Goal: Transaction & Acquisition: Download file/media

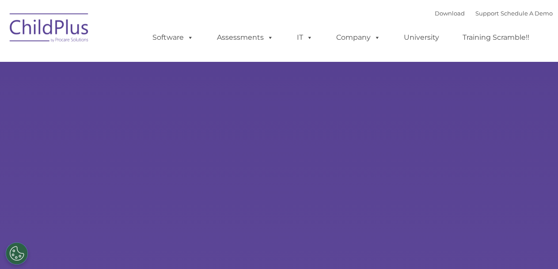
select select "MEDIUM"
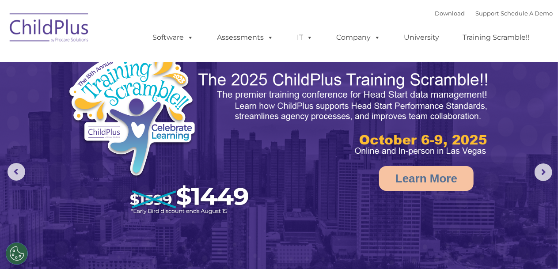
click at [284, 13] on div "Download Support | Schedule A Demo  MENU MENU Software ChildPlus: The original…" at bounding box center [344, 31] width 418 height 49
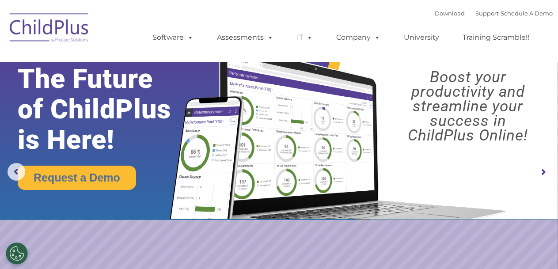
drag, startPoint x: 541, startPoint y: 0, endPoint x: 361, endPoint y: 8, distance: 180.6
click at [361, 8] on div "Download Support | Schedule A Demo  MENU MENU Software ChildPlus: The original…" at bounding box center [344, 31] width 418 height 49
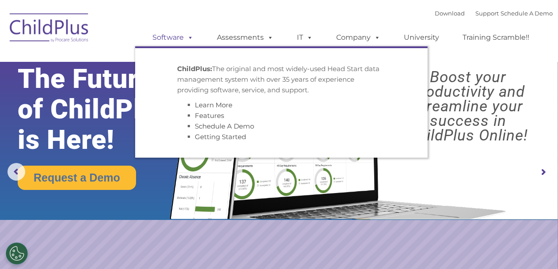
click at [184, 38] on link "Software" at bounding box center [173, 38] width 59 height 18
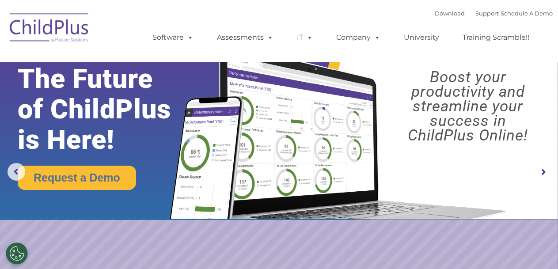
click at [285, 20] on div "Download Support | Schedule A Demo  MENU MENU Software ChildPlus: The original…" at bounding box center [344, 31] width 418 height 49
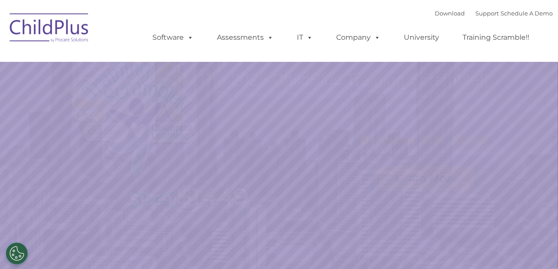
select select "MEDIUM"
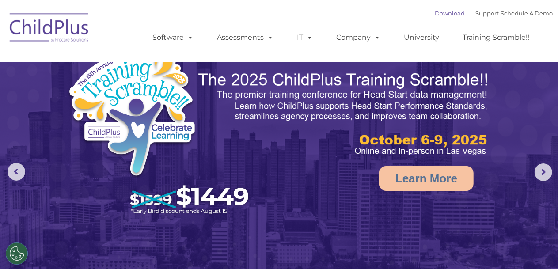
click at [442, 15] on link "Download" at bounding box center [451, 13] width 30 height 7
